Goal: Book appointment/travel/reservation

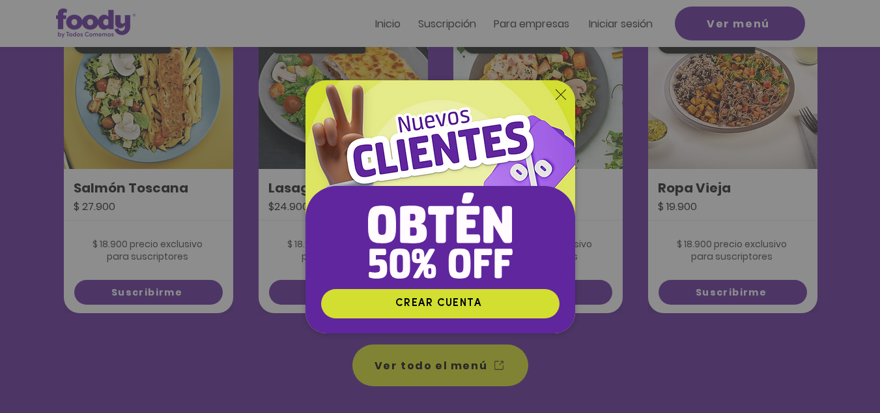
click at [562, 87] on img "Nuevos suscriptores 50% off" at bounding box center [441, 184] width 270 height 208
click at [560, 96] on icon "Volver al sitio" at bounding box center [561, 94] width 10 height 10
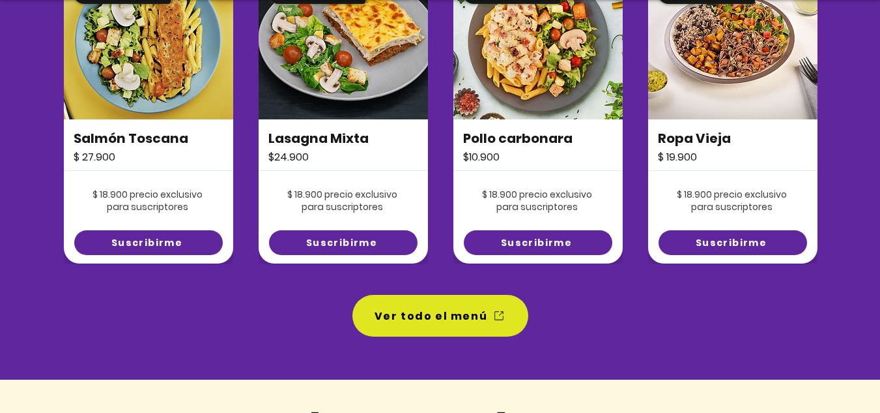
scroll to position [1018, 0]
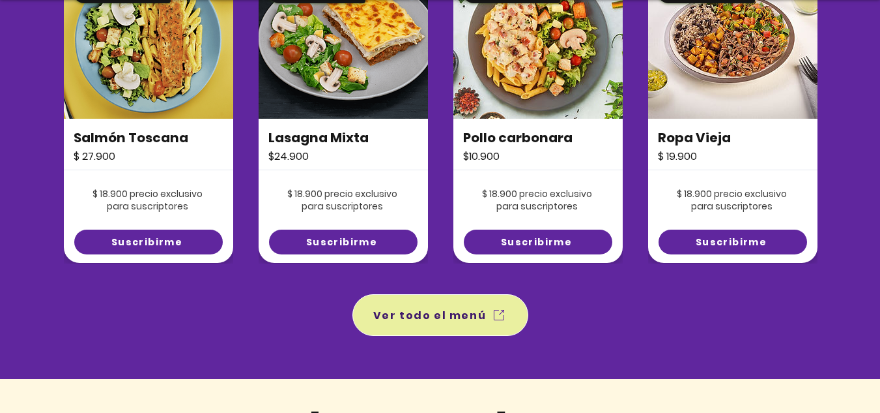
click at [462, 308] on span "Ver todo el menú" at bounding box center [429, 315] width 113 height 16
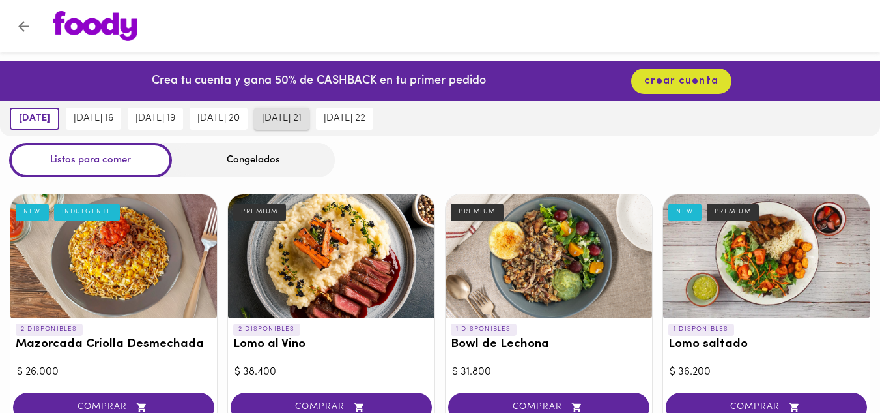
click at [302, 113] on span "jueves 21" at bounding box center [282, 119] width 40 height 12
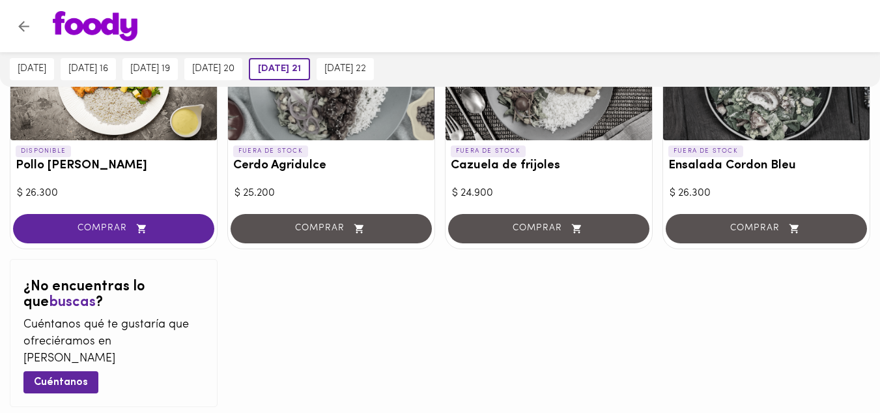
scroll to position [1395, 0]
